Goal: Information Seeking & Learning: Learn about a topic

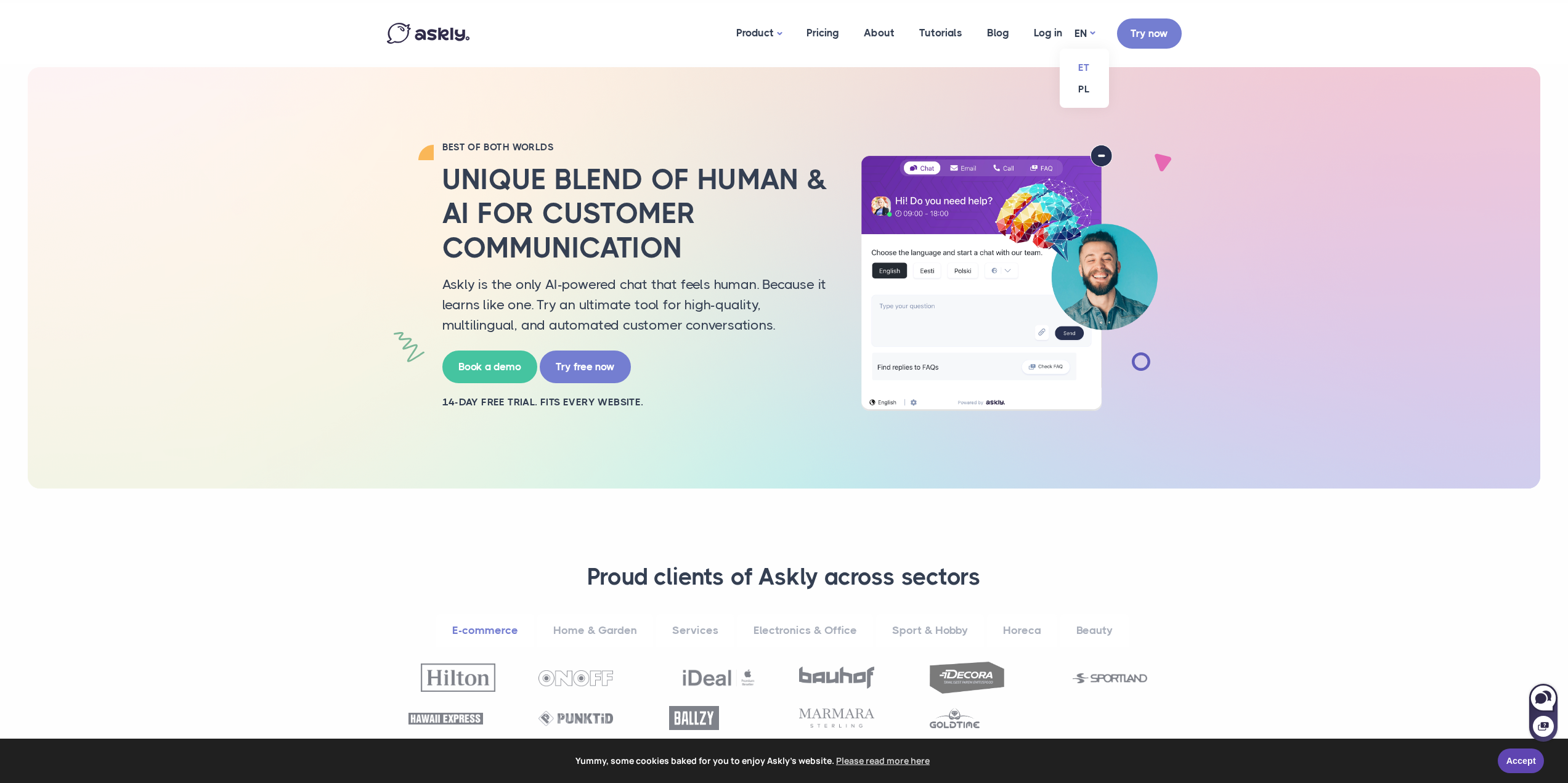
click at [1083, 61] on link "ET" at bounding box center [1085, 67] width 50 height 22
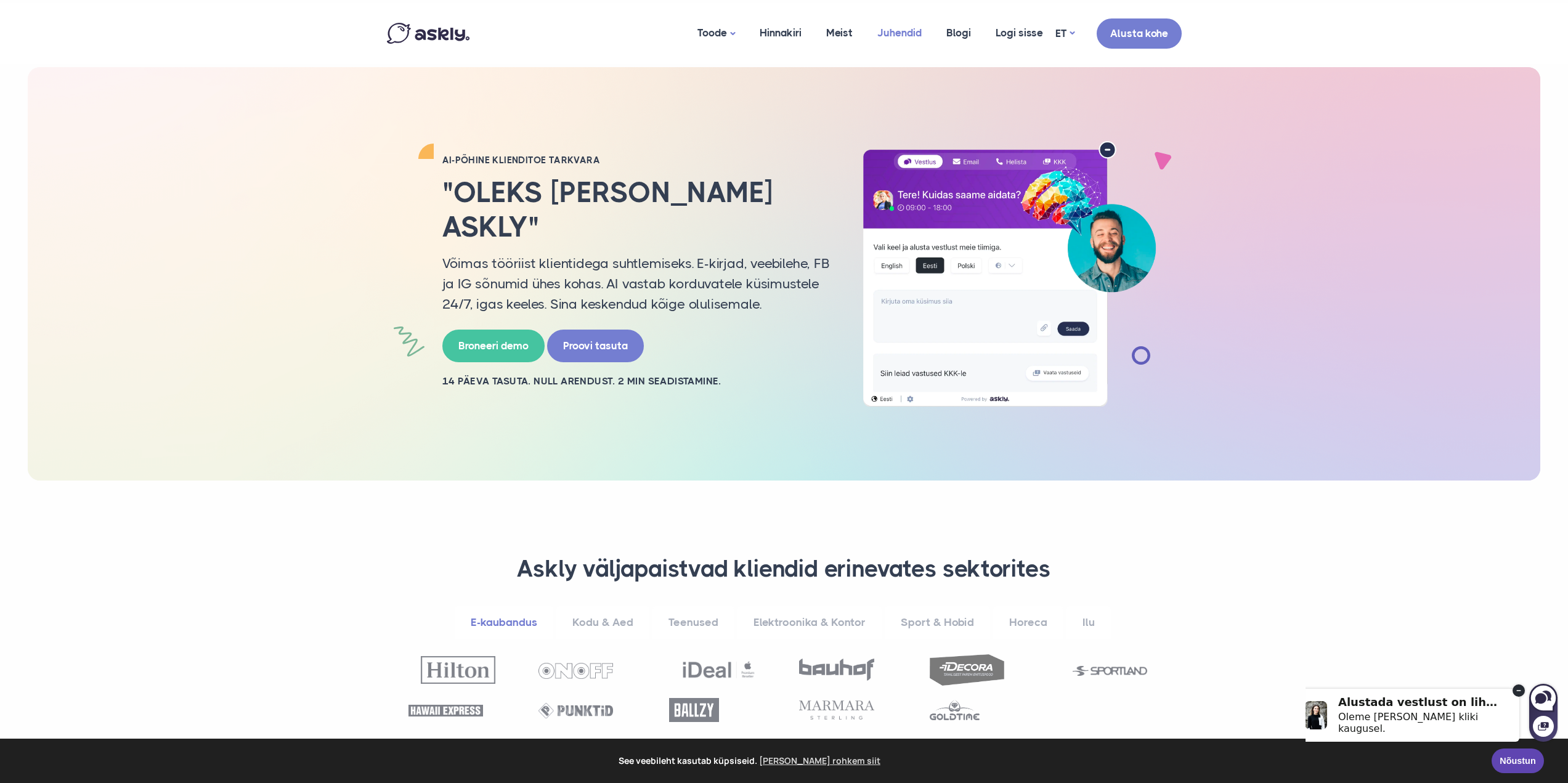
click at [907, 35] on link "Juhendid" at bounding box center [899, 33] width 69 height 59
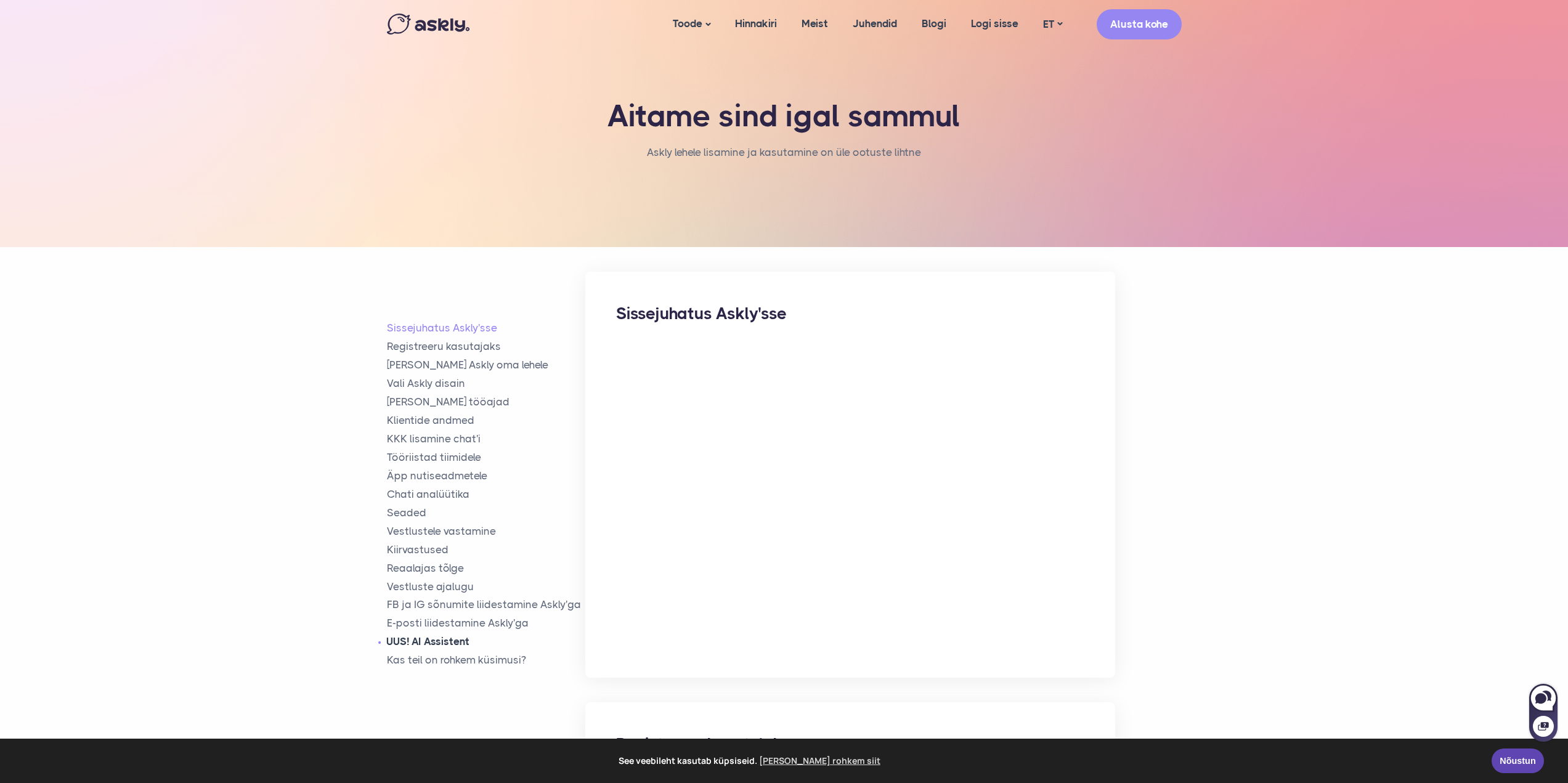
click at [447, 644] on link "UUS! AI Assistent" at bounding box center [486, 641] width 199 height 14
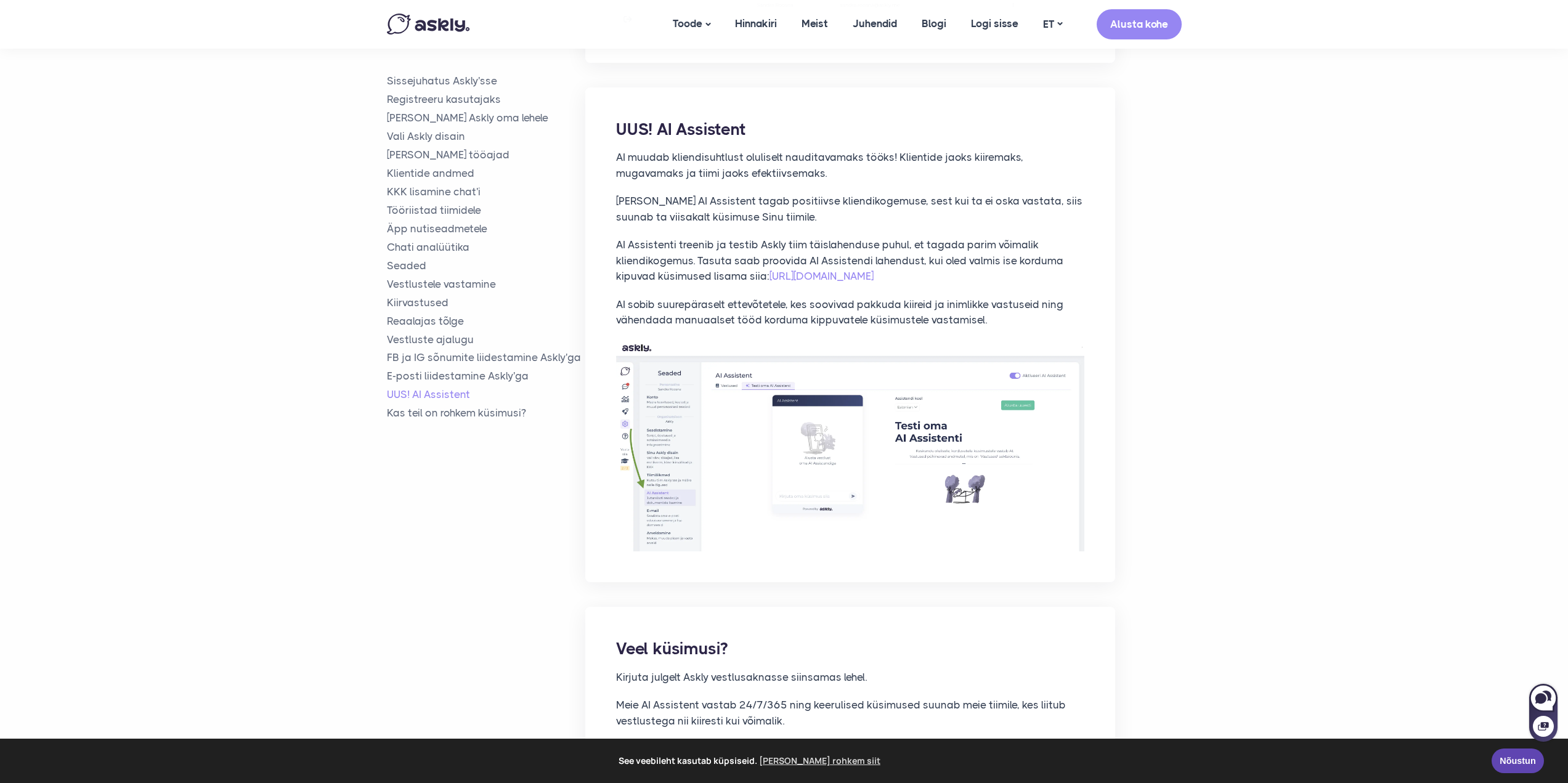
click at [873, 270] on link "https://chat.askly.me/settings/site/assistant" at bounding box center [821, 276] width 104 height 12
click at [754, 25] on link "Hinnakiri" at bounding box center [756, 24] width 67 height 48
